Goal: Task Accomplishment & Management: Manage account settings

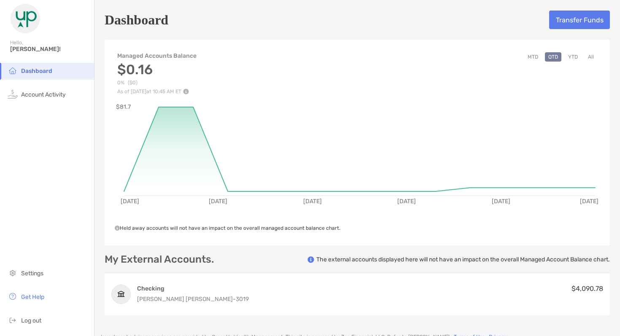
click at [46, 69] on span "Dashboard" at bounding box center [36, 71] width 31 height 7
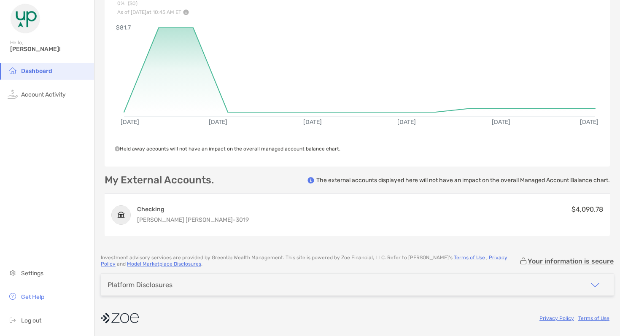
scroll to position [38, 0]
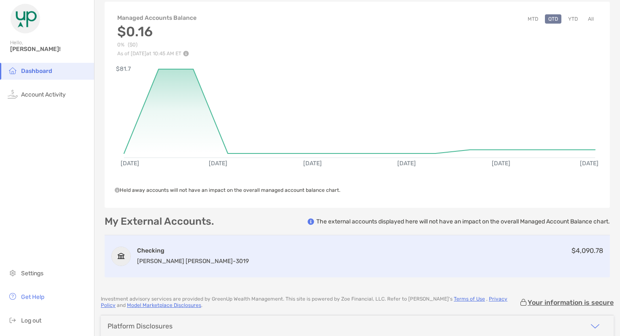
click at [207, 258] on div "Checking [PERSON_NAME] [PERSON_NAME] - 3019 $4,090.78" at bounding box center [357, 256] width 505 height 42
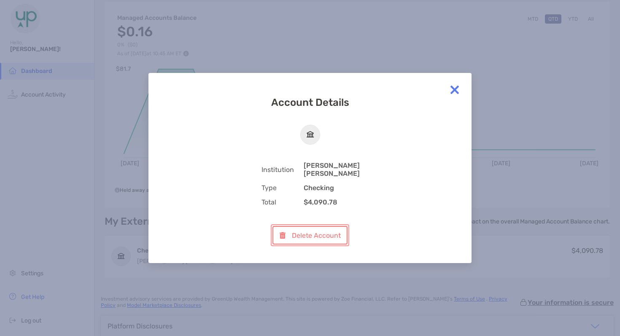
click at [300, 232] on button "Delete Account" at bounding box center [310, 235] width 75 height 19
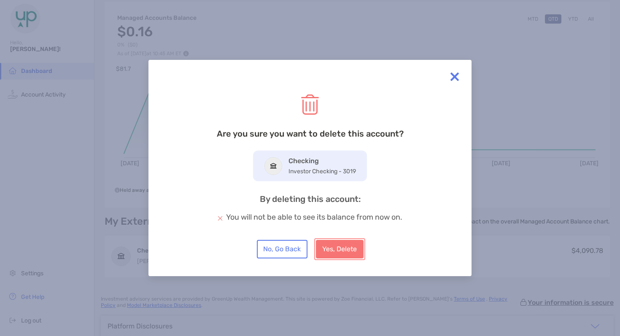
click at [342, 254] on button "Yes, Delete" at bounding box center [340, 249] width 48 height 19
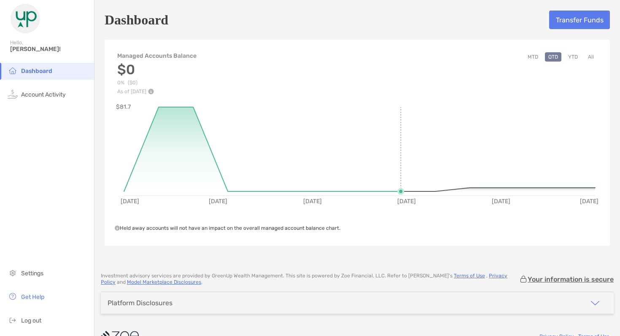
scroll to position [18, 0]
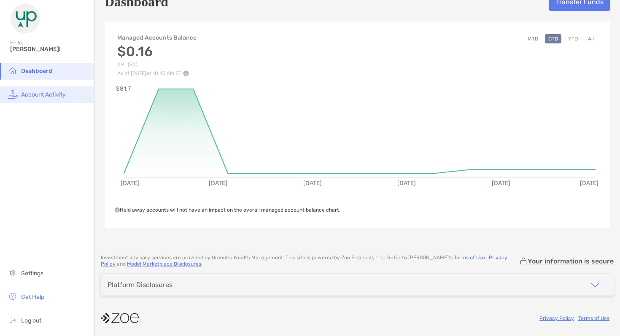
click at [43, 96] on span "Account Activity" at bounding box center [43, 94] width 45 height 7
